Goal: Information Seeking & Learning: Learn about a topic

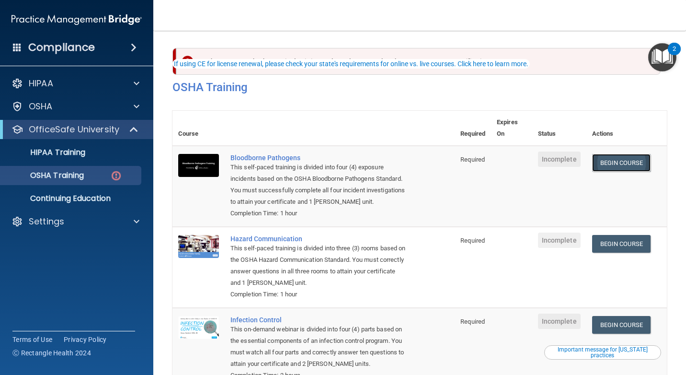
scroll to position [39, 0]
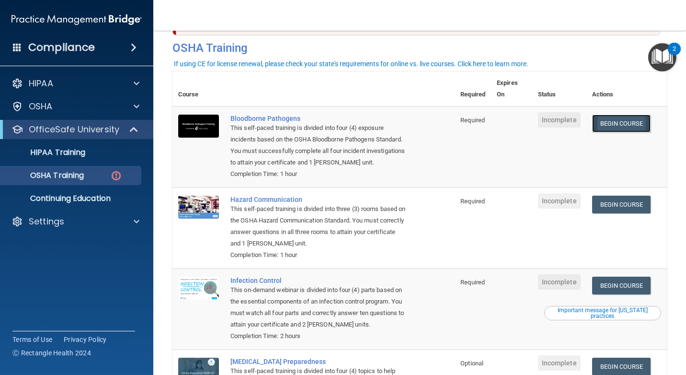
drag, startPoint x: 0, startPoint y: 0, endPoint x: 631, endPoint y: 126, distance: 643.5
click at [631, 126] on link "Begin Course" at bounding box center [621, 124] width 58 height 18
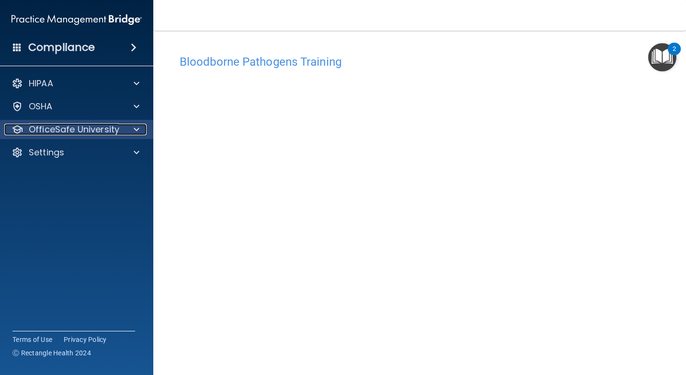
click at [50, 125] on p "OfficeSafe University" at bounding box center [74, 130] width 91 height 12
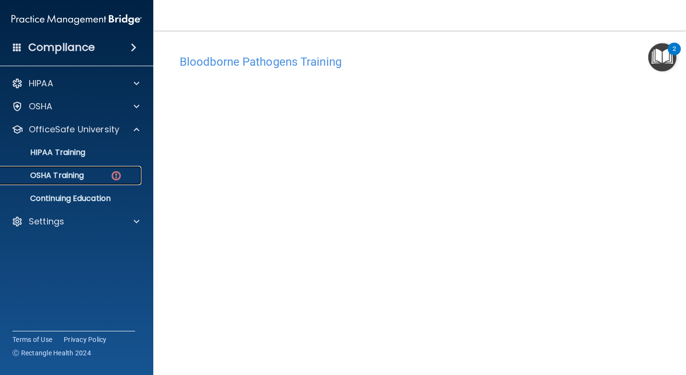
click at [69, 176] on p "OSHA Training" at bounding box center [45, 176] width 78 height 10
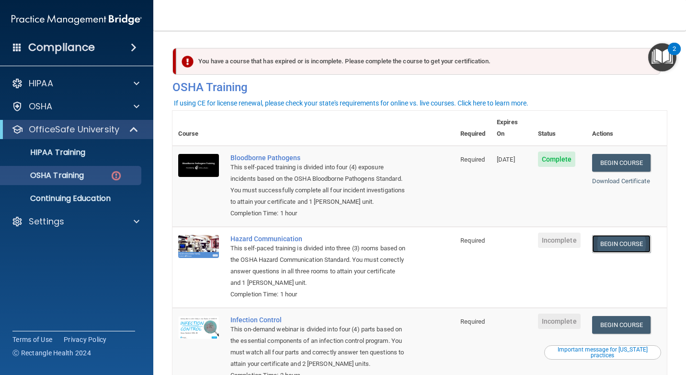
click at [610, 235] on link "Begin Course" at bounding box center [621, 244] width 58 height 18
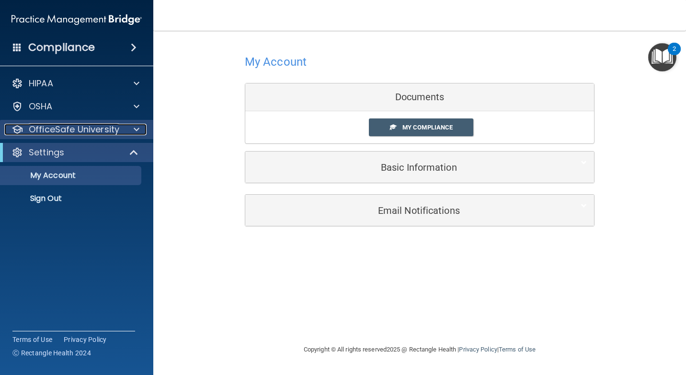
click at [61, 127] on p "OfficeSafe University" at bounding box center [74, 130] width 91 height 12
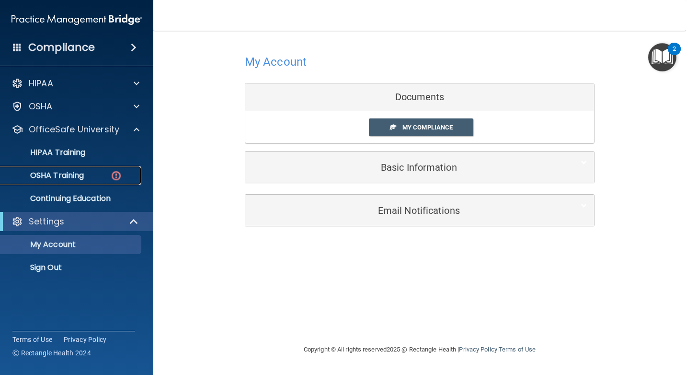
click at [69, 179] on p "OSHA Training" at bounding box center [45, 176] width 78 height 10
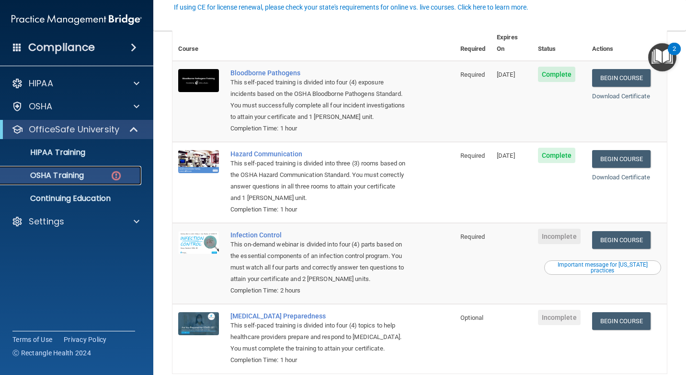
scroll to position [96, 0]
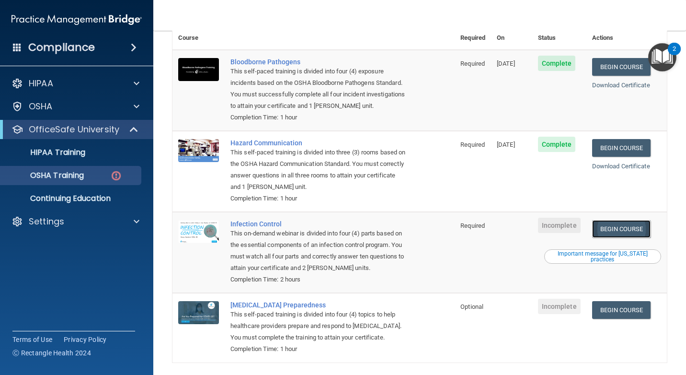
click at [613, 223] on link "Begin Course" at bounding box center [621, 229] width 58 height 18
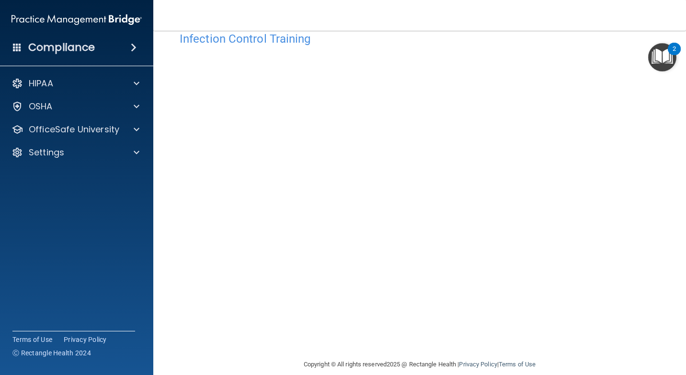
scroll to position [35, 0]
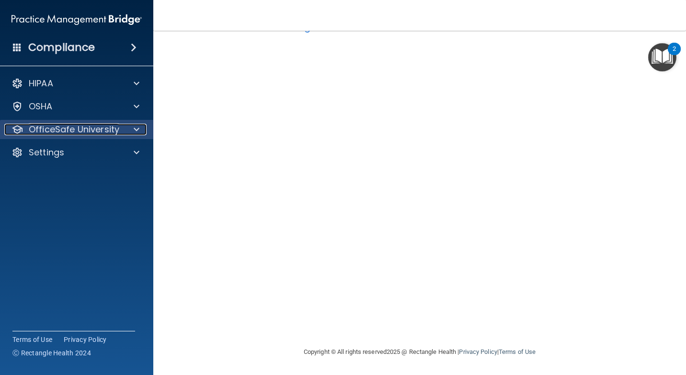
click at [40, 124] on p "OfficeSafe University" at bounding box center [74, 130] width 91 height 12
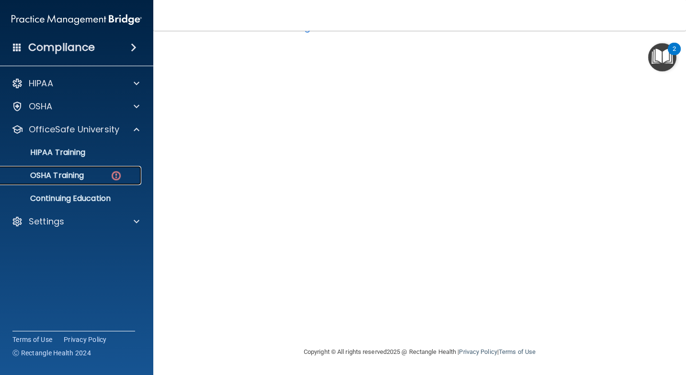
click at [58, 180] on p "OSHA Training" at bounding box center [45, 176] width 78 height 10
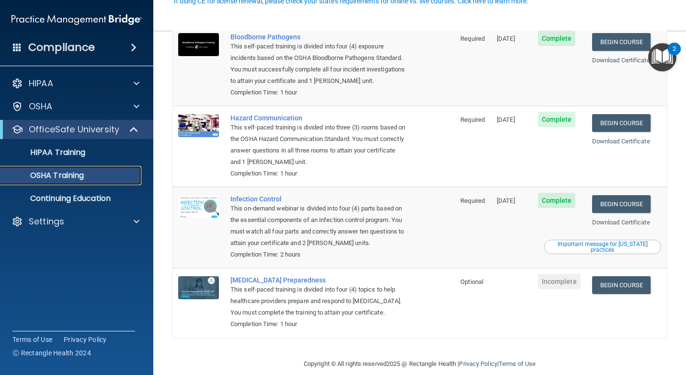
scroll to position [97, 0]
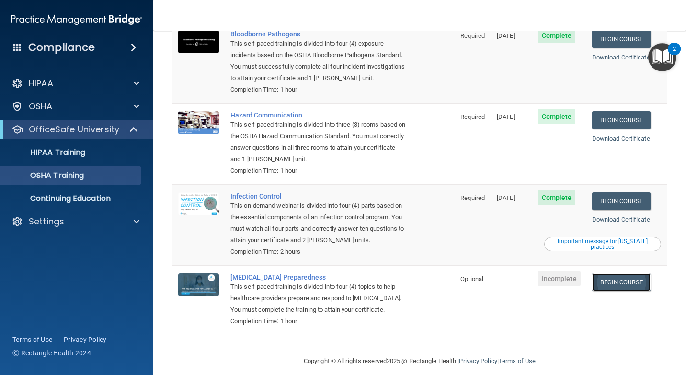
click at [620, 277] on link "Begin Course" at bounding box center [621, 282] width 58 height 18
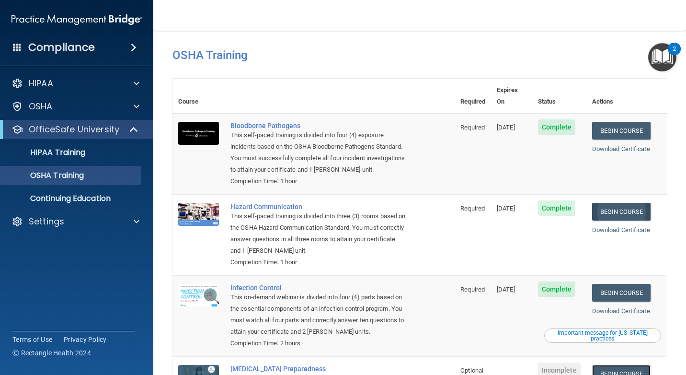
scroll to position [0, 0]
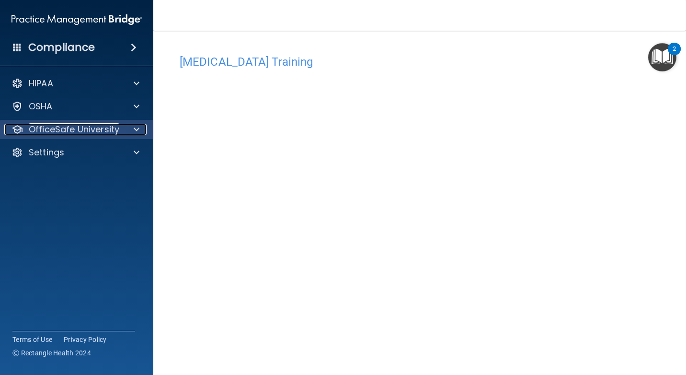
click at [52, 131] on p "OfficeSafe University" at bounding box center [74, 130] width 91 height 12
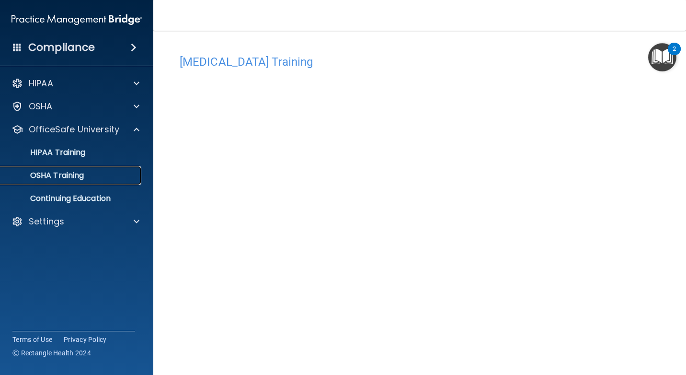
click at [79, 179] on p "OSHA Training" at bounding box center [45, 176] width 78 height 10
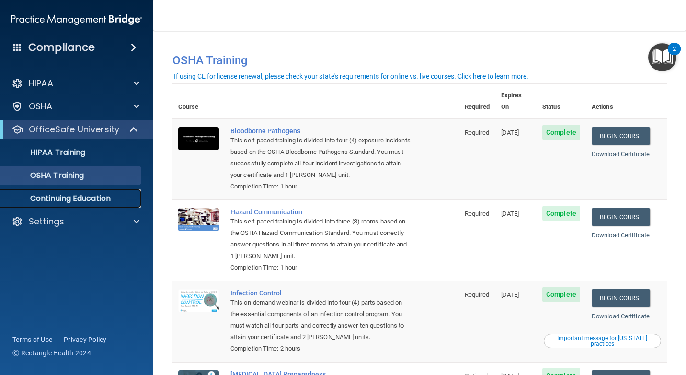
click at [92, 197] on p "Continuing Education" at bounding box center [71, 199] width 131 height 10
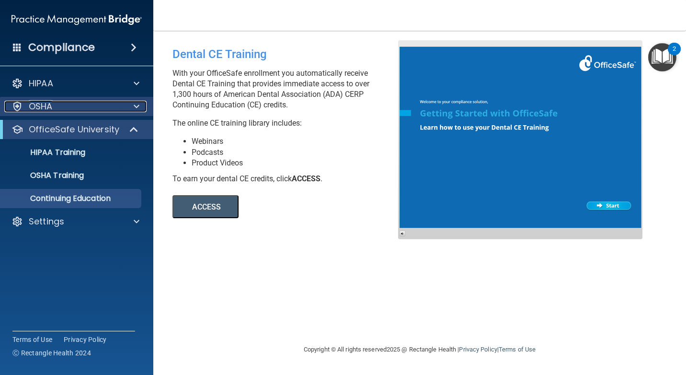
click at [58, 103] on div "OSHA" at bounding box center [63, 107] width 119 height 12
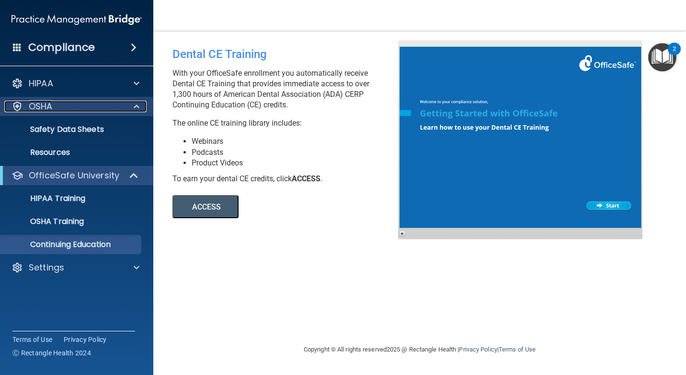
click at [58, 103] on div "OSHA" at bounding box center [63, 107] width 119 height 12
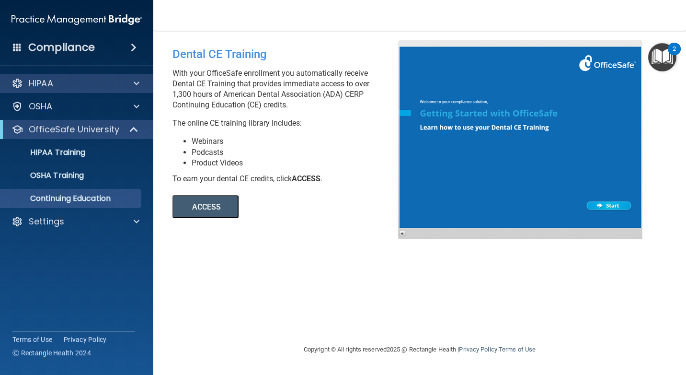
click at [56, 92] on div "HIPAA" at bounding box center [77, 83] width 154 height 19
click at [111, 85] on div "HIPAA" at bounding box center [63, 84] width 119 height 12
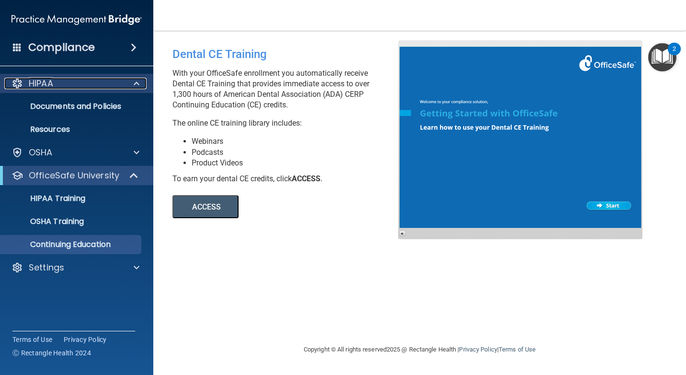
click at [111, 85] on div "HIPAA" at bounding box center [63, 84] width 119 height 12
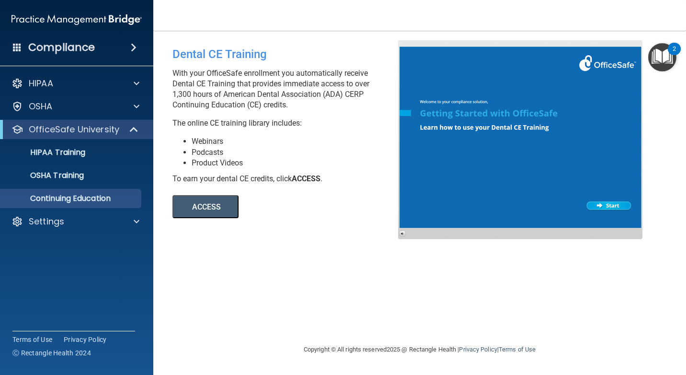
click at [666, 51] on img "Open Resource Center, 2 new notifications" at bounding box center [662, 57] width 28 height 28
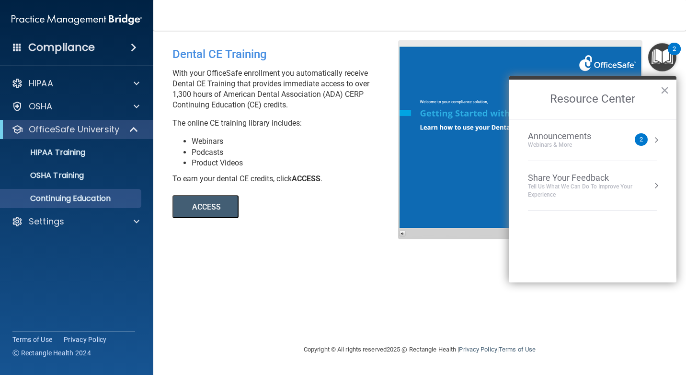
click at [659, 92] on h2 "Resource Center" at bounding box center [593, 99] width 168 height 39
click at [666, 90] on button "×" at bounding box center [664, 89] width 9 height 15
